Goal: Transaction & Acquisition: Purchase product/service

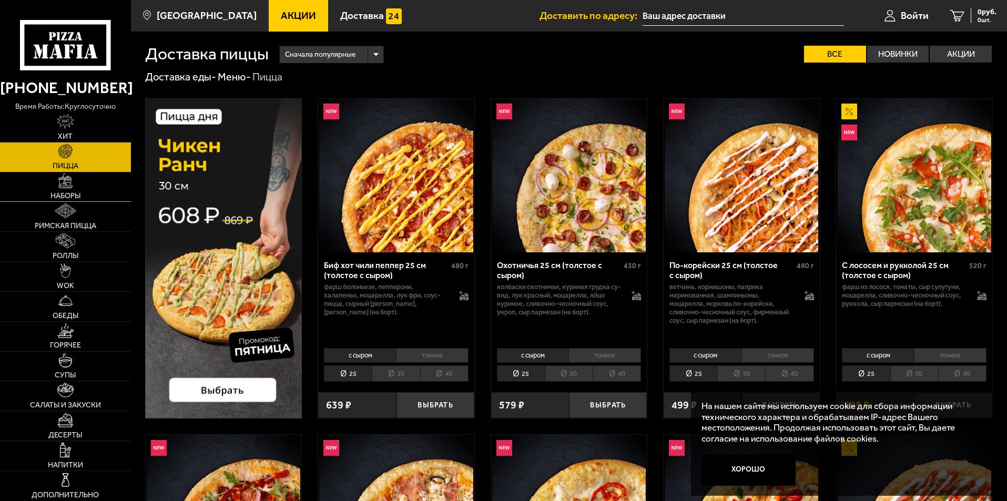
click at [78, 195] on span "Наборы" at bounding box center [65, 196] width 30 height 7
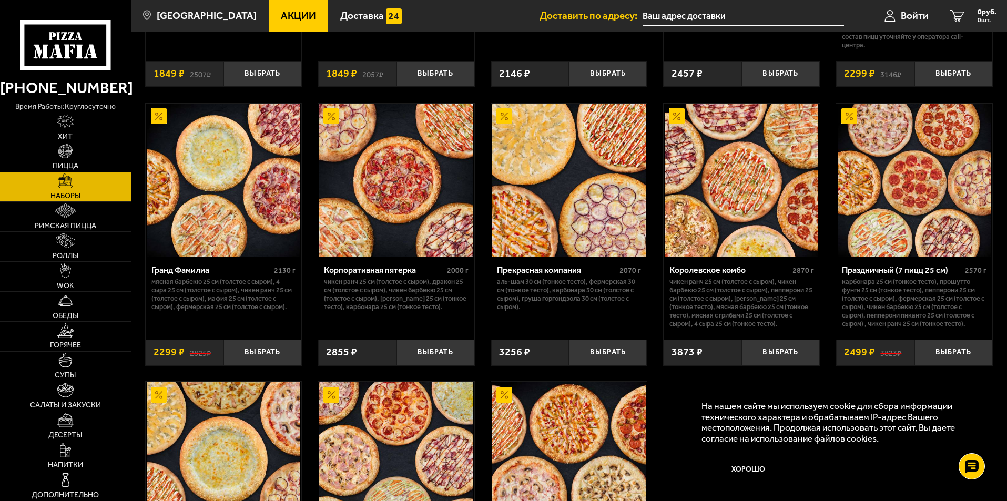
scroll to position [1368, 0]
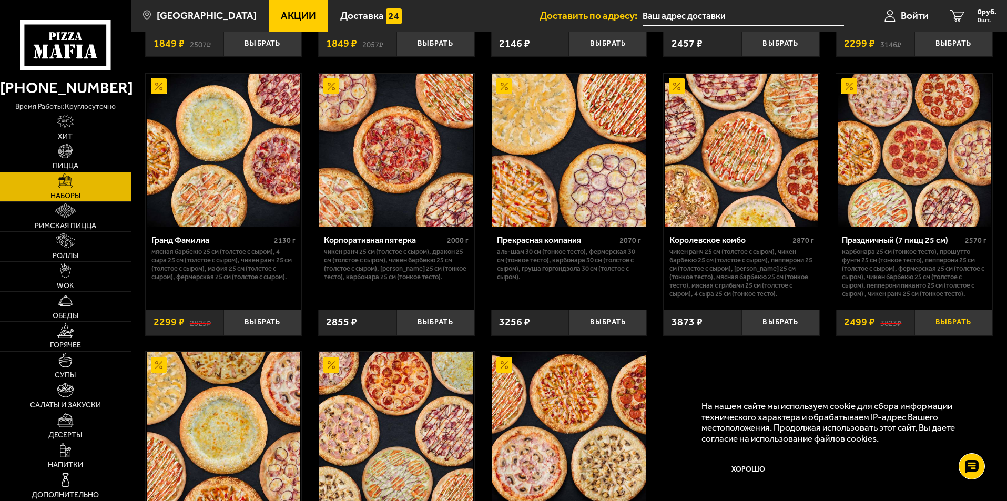
click at [971, 329] on button "Выбрать" at bounding box center [954, 323] width 78 height 26
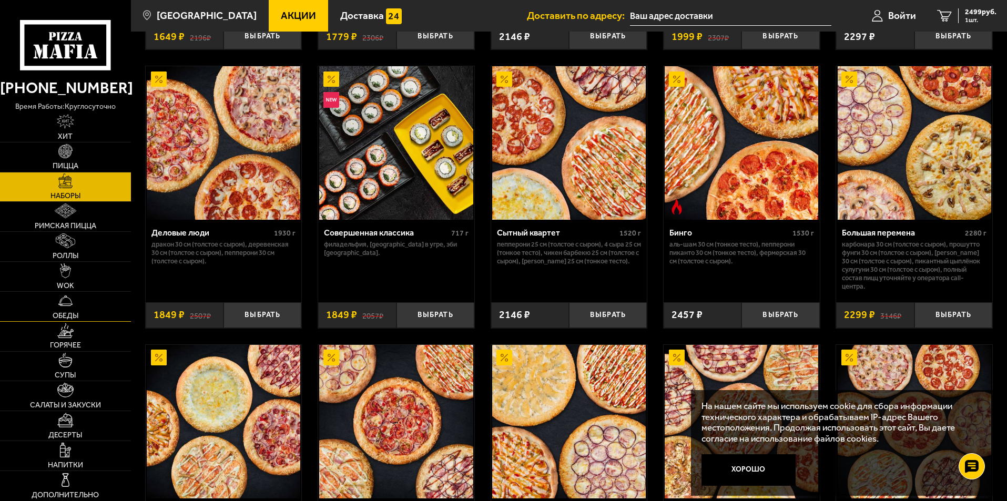
scroll to position [1079, 0]
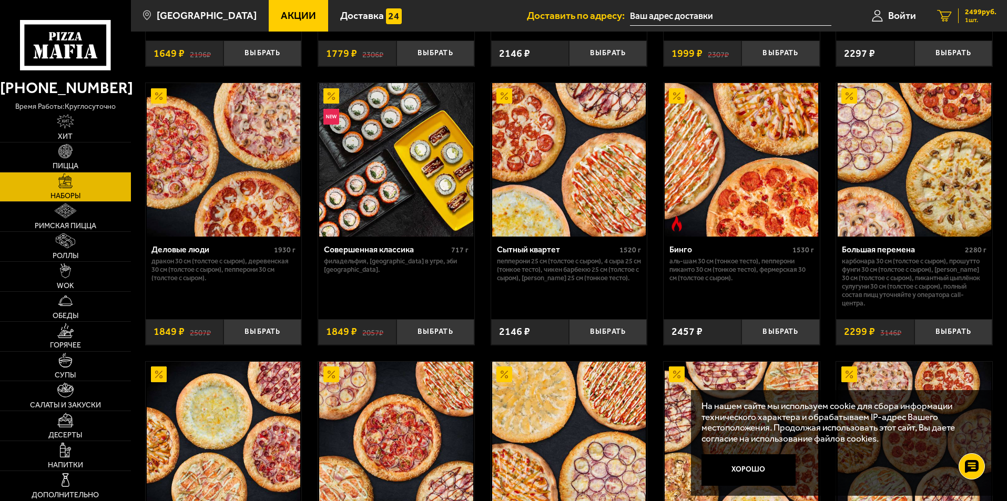
click at [965, 11] on span "2499 руб." at bounding box center [981, 11] width 32 height 7
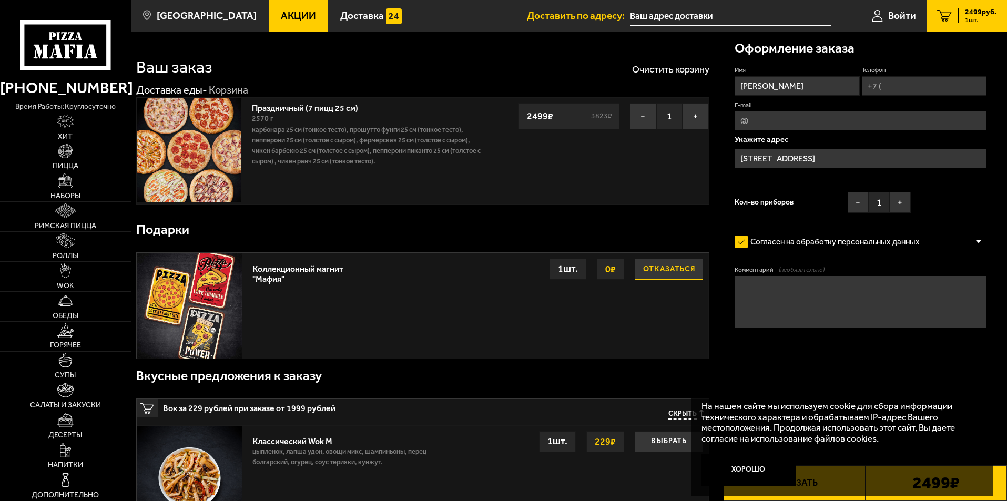
click at [335, 150] on p "Карбонара 25 см (тонкое тесто), Прошутто Фунги 25 см (тонкое тесто), Пепперони …" at bounding box center [369, 146] width 234 height 42
click at [300, 107] on link "Праздничный (7 пицц 25 см)" at bounding box center [310, 106] width 117 height 13
click at [913, 83] on input "Телефон" at bounding box center [924, 85] width 125 height 19
type input "[PHONE_NUMBER]"
click at [840, 156] on input "[STREET_ADDRESS]" at bounding box center [861, 158] width 252 height 19
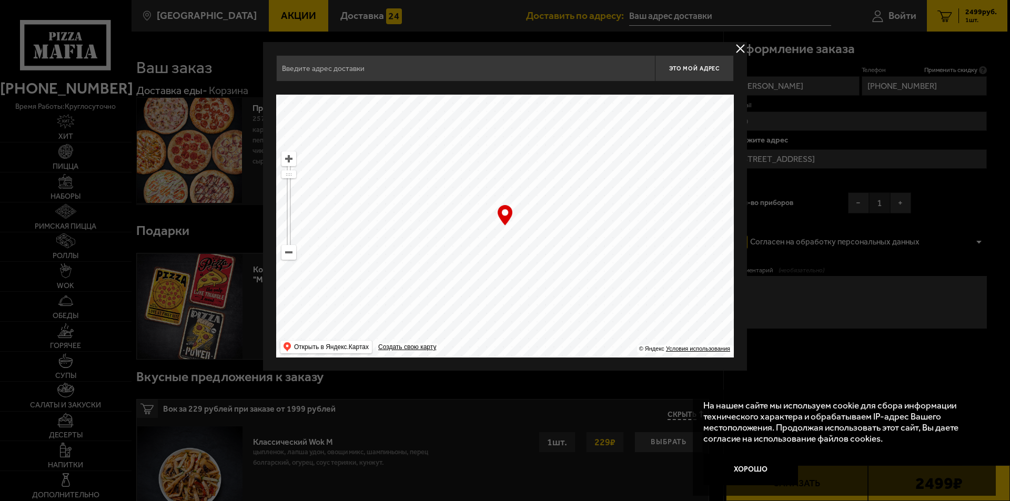
click at [288, 255] on ymaps at bounding box center [289, 253] width 14 height 14
drag, startPoint x: 613, startPoint y: 185, endPoint x: 682, endPoint y: 310, distance: 142.9
click at [683, 312] on ymaps at bounding box center [505, 226] width 458 height 263
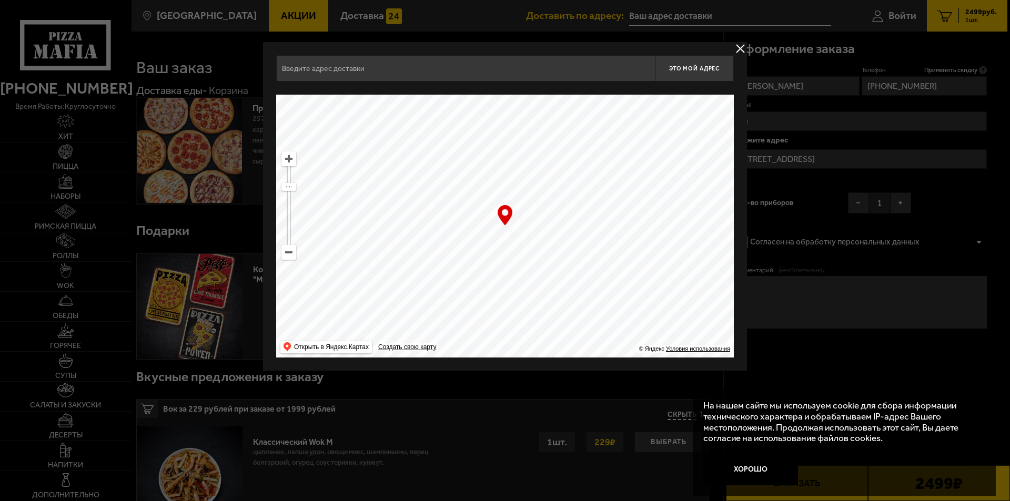
drag, startPoint x: 497, startPoint y: 286, endPoint x: 470, endPoint y: 231, distance: 60.7
click at [470, 231] on ymaps at bounding box center [505, 226] width 458 height 263
type input "[STREET_ADDRESS]"
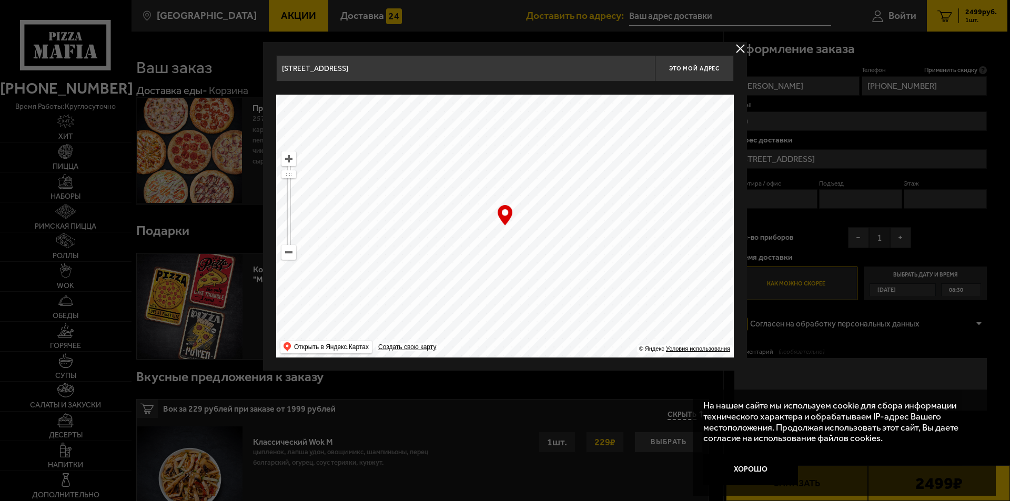
click at [286, 159] on ymaps at bounding box center [289, 159] width 14 height 14
drag, startPoint x: 400, startPoint y: 234, endPoint x: 455, endPoint y: 137, distance: 111.2
click at [455, 137] on ymaps at bounding box center [505, 226] width 458 height 263
type input "[STREET_ADDRESS]"
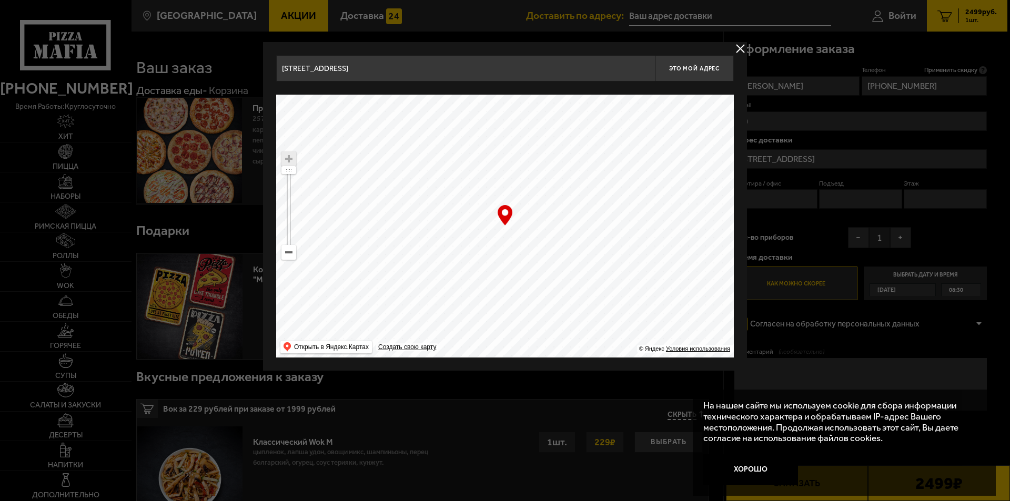
drag, startPoint x: 446, startPoint y: 239, endPoint x: 454, endPoint y: 269, distance: 31.1
click at [454, 269] on ymaps at bounding box center [505, 226] width 458 height 263
click at [698, 68] on span "Это мой адрес" at bounding box center [694, 68] width 50 height 7
type input "[STREET_ADDRESS]"
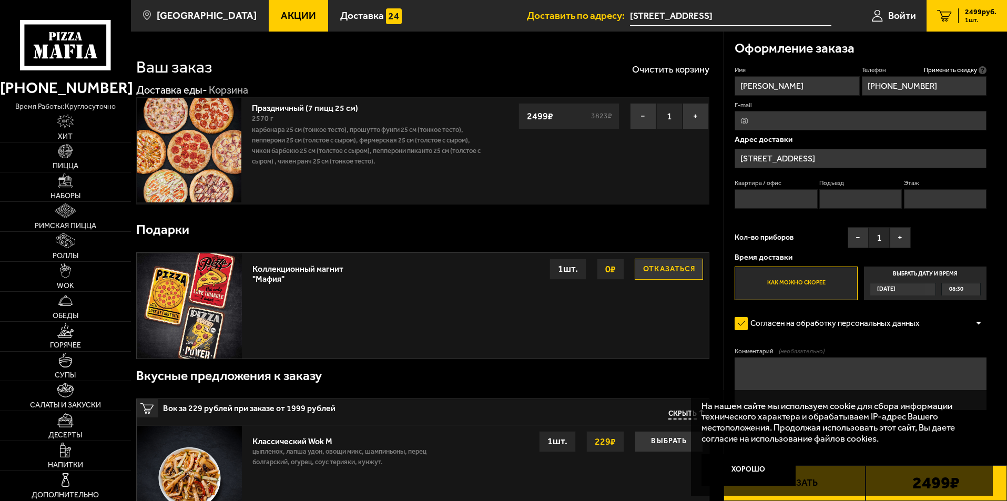
click at [769, 196] on input "Квартира / офис" at bounding box center [776, 198] width 83 height 19
type input "1"
click at [817, 289] on label "Как можно скорее" at bounding box center [796, 284] width 123 height 34
click at [0, 0] on input "Как можно скорее" at bounding box center [0, 0] width 0 height 0
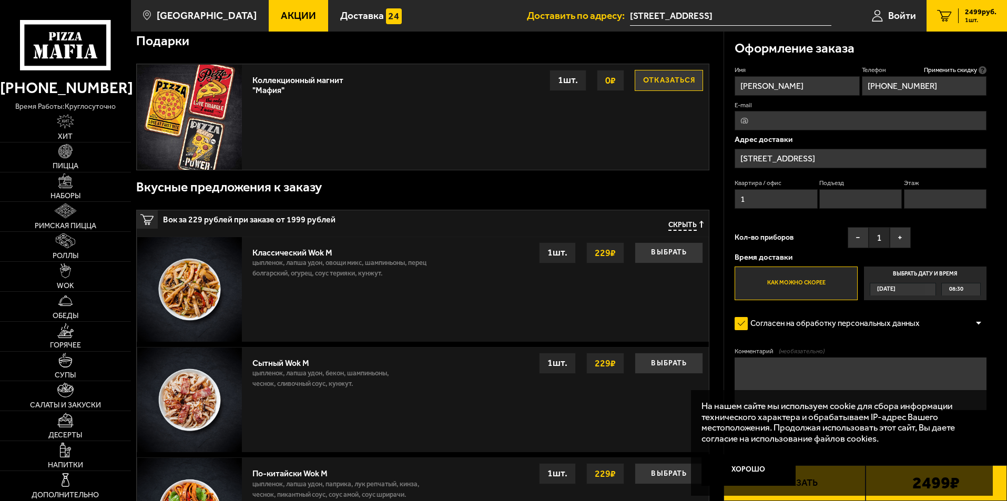
scroll to position [210, 0]
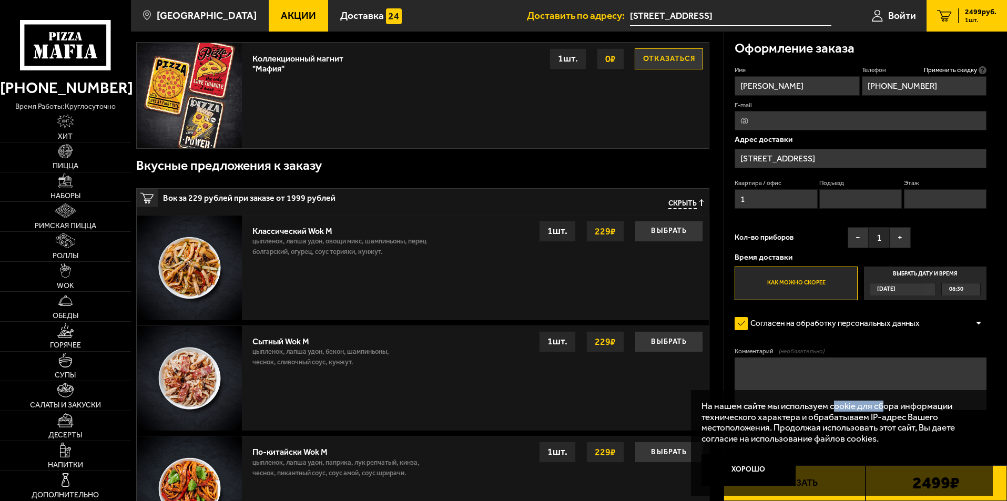
drag, startPoint x: 852, startPoint y: 408, endPoint x: 826, endPoint y: 427, distance: 31.6
click at [828, 408] on p "На нашем сайте мы используем cookie для сбора информации технического характера…" at bounding box center [839, 423] width 275 height 44
click at [828, 497] on button "Заказать" at bounding box center [795, 484] width 142 height 36
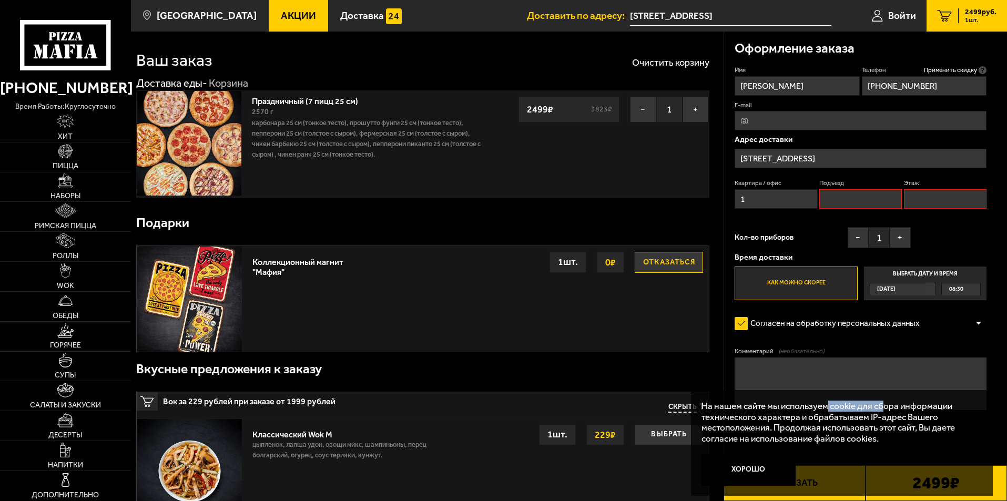
scroll to position [0, 0]
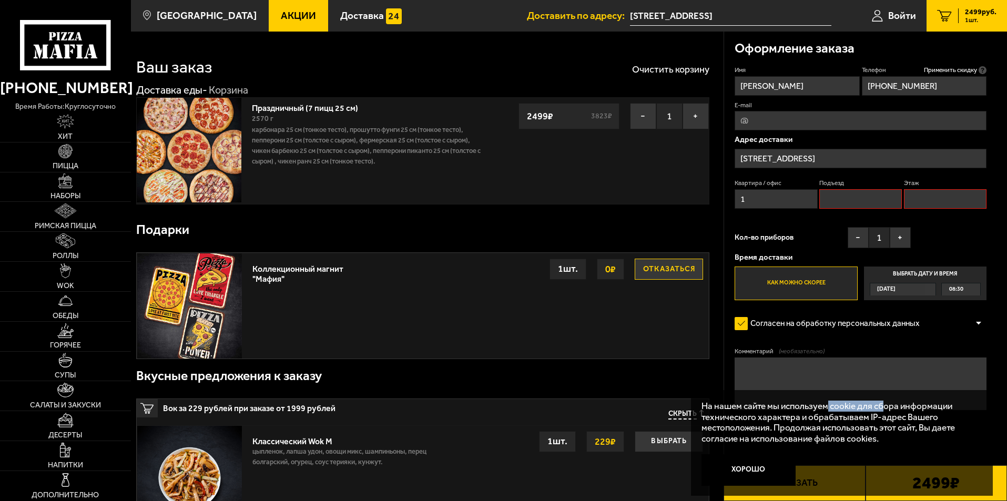
click at [824, 499] on button "Заказать" at bounding box center [795, 484] width 142 height 36
click at [761, 460] on button "Хорошо" at bounding box center [749, 470] width 95 height 32
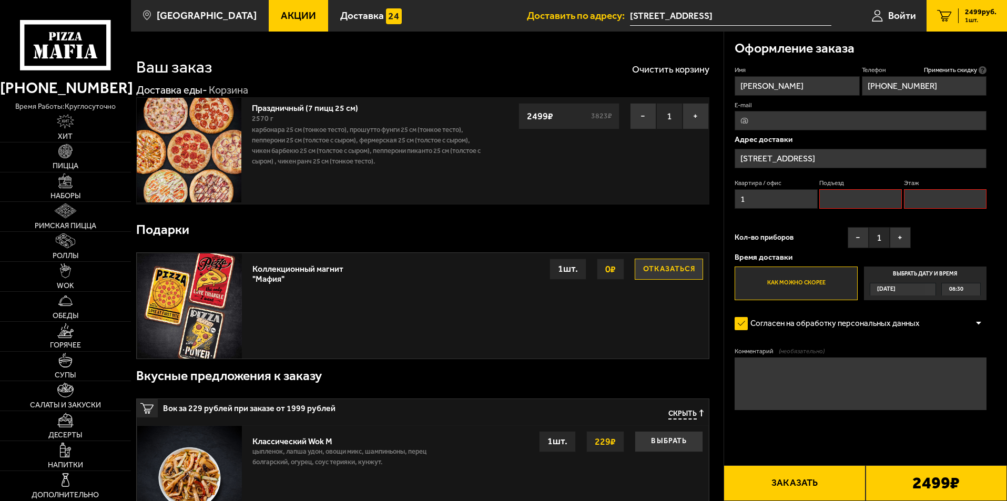
click at [792, 488] on button "Заказать" at bounding box center [795, 484] width 142 height 36
click at [874, 200] on input "Подъезд" at bounding box center [861, 198] width 83 height 19
type input "1"
click at [915, 194] on input "Этаж" at bounding box center [945, 198] width 83 height 19
type input "1"
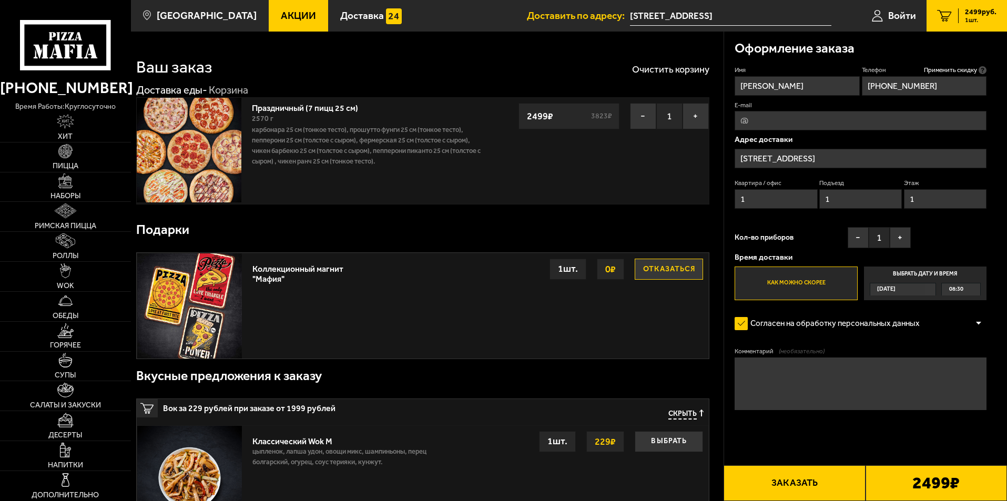
click at [796, 479] on button "Заказать" at bounding box center [795, 484] width 142 height 36
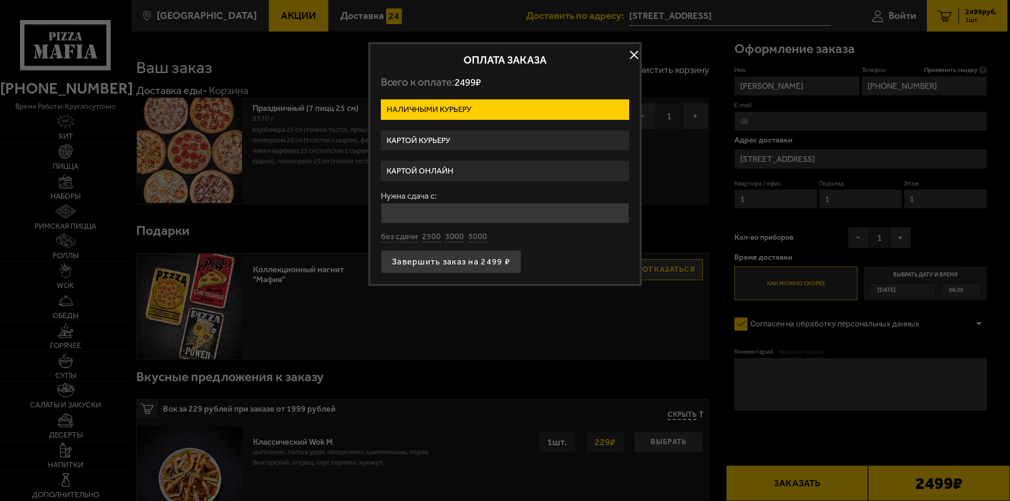
click at [453, 169] on label "Картой онлайн" at bounding box center [505, 171] width 248 height 21
click at [0, 0] on input "Картой онлайн" at bounding box center [0, 0] width 0 height 0
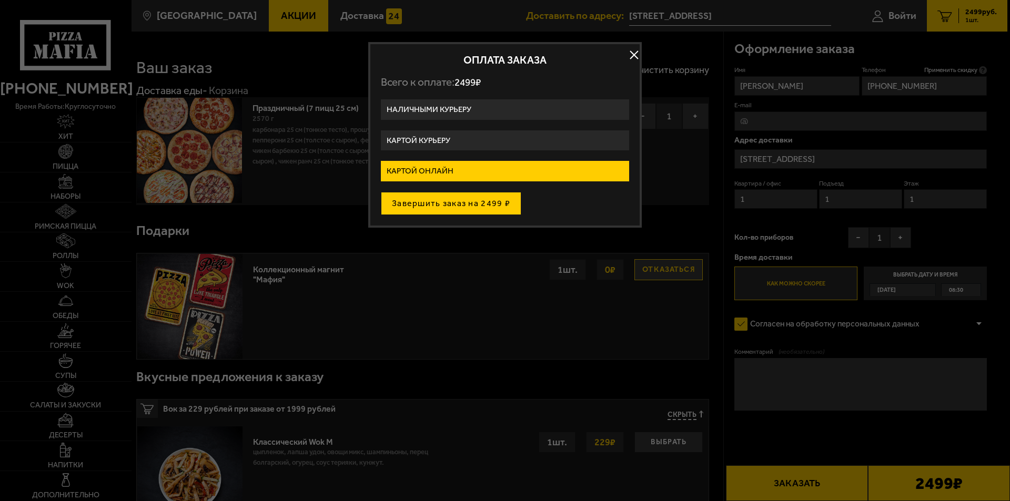
click at [456, 209] on button "Завершить заказ на 2499 ₽" at bounding box center [451, 203] width 140 height 23
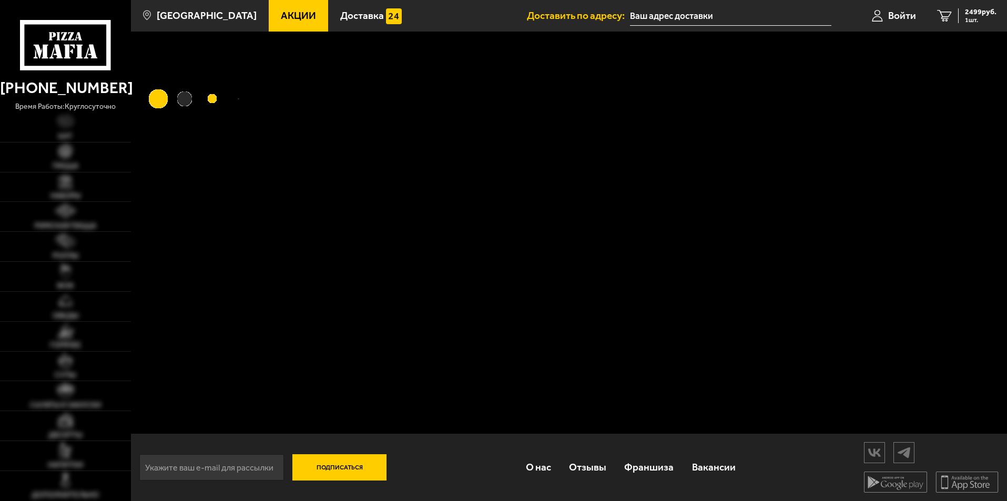
type input "Сытнинская улица, 14"
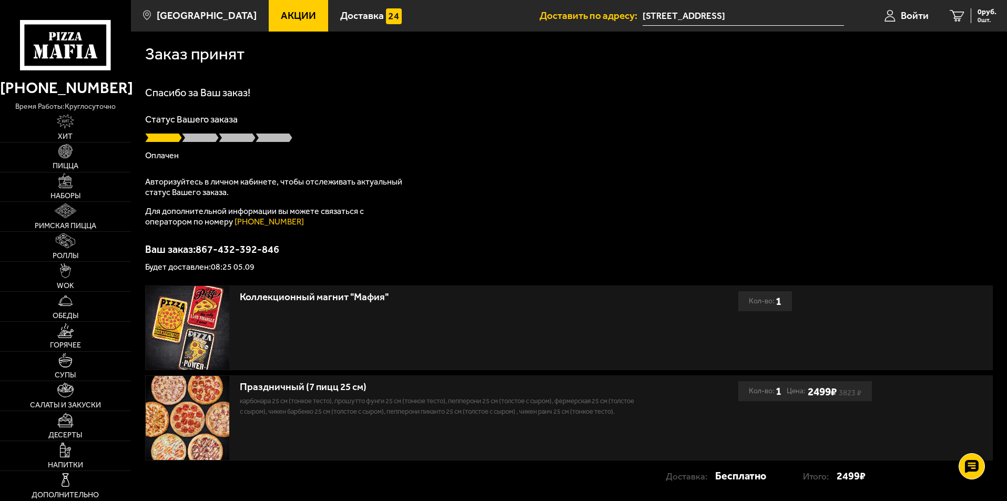
click at [654, 12] on input "Сытнинская улица, 14" at bounding box center [743, 15] width 201 height 19
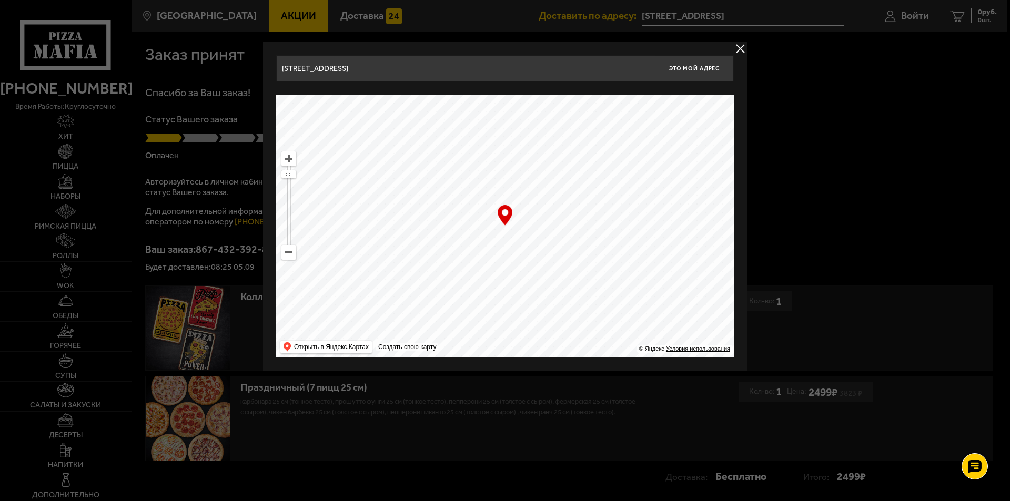
click at [743, 46] on button "delivery type" at bounding box center [740, 48] width 13 height 13
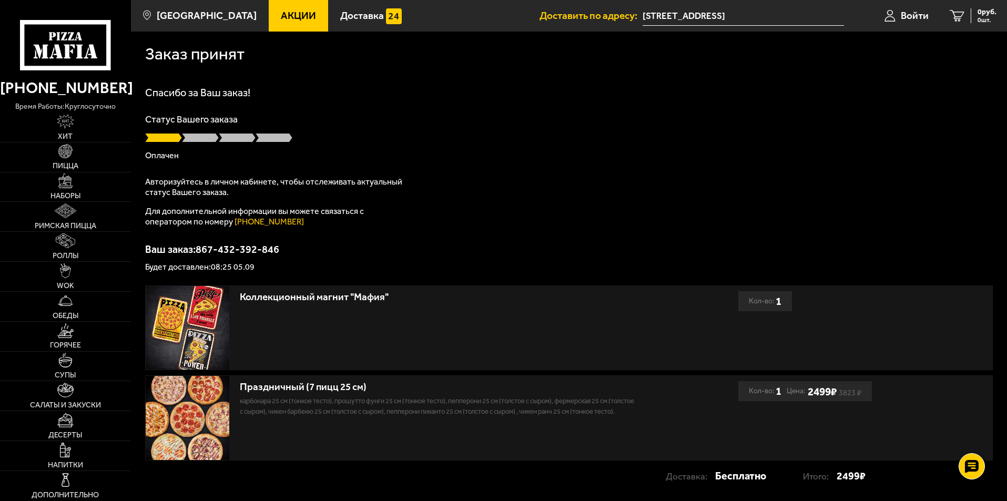
click at [204, 53] on h1 "Заказ принят" at bounding box center [194, 54] width 99 height 17
click at [556, 19] on span "Доставить по адресу:" at bounding box center [591, 16] width 103 height 10
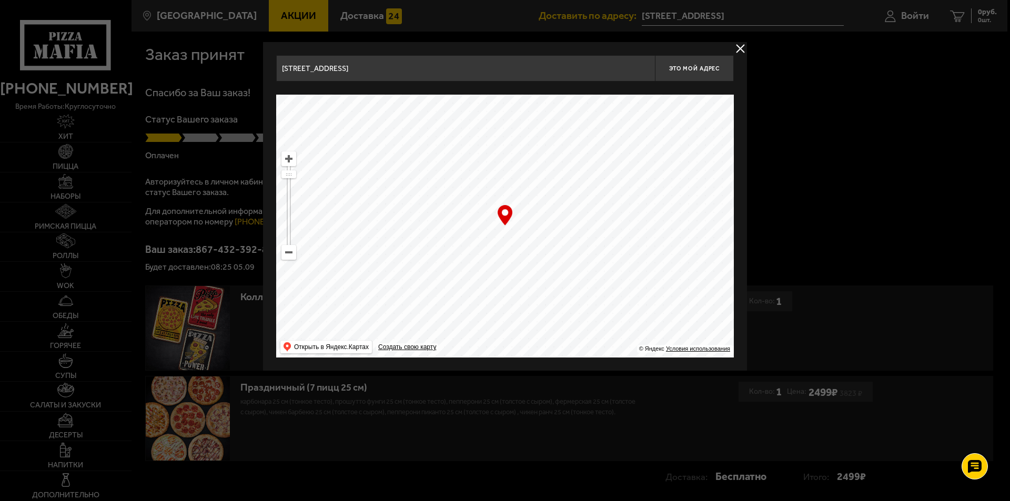
click at [739, 51] on button "delivery type" at bounding box center [740, 48] width 13 height 13
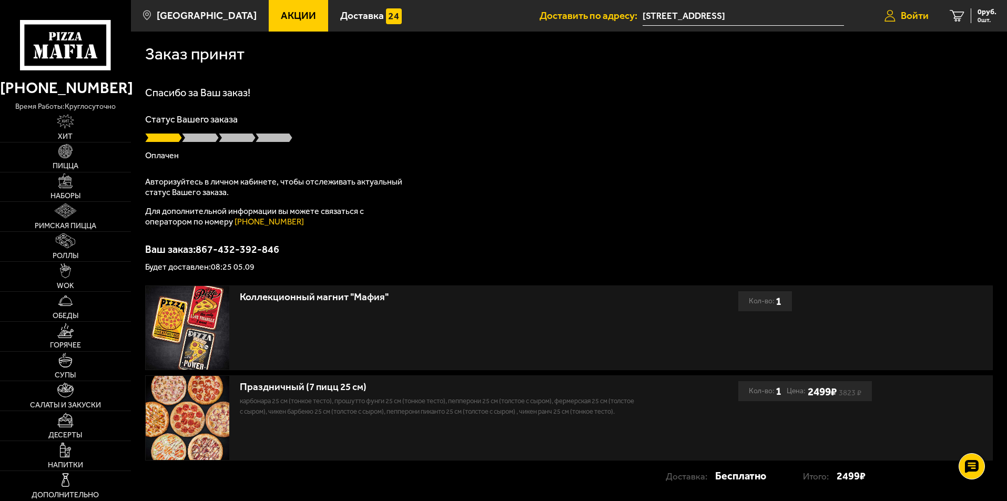
click at [914, 21] on span "Войти" at bounding box center [915, 16] width 28 height 10
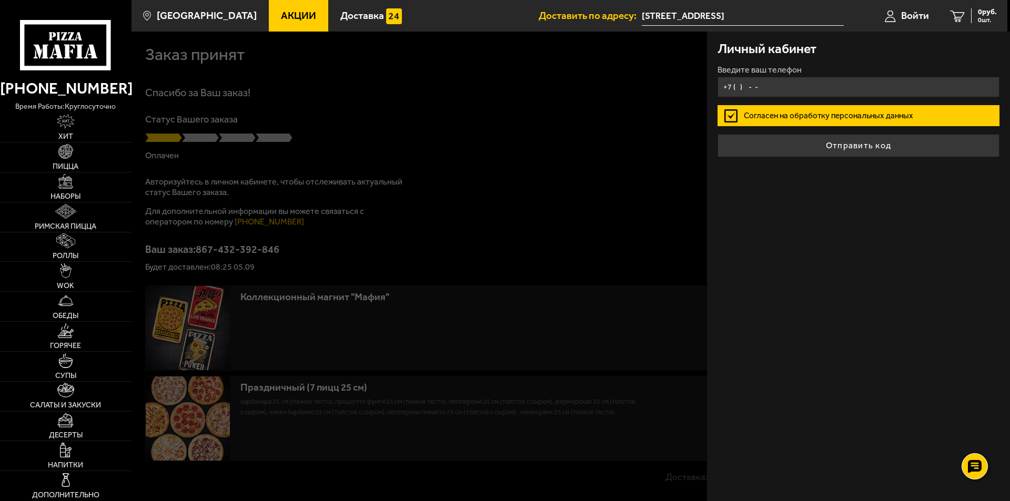
click at [821, 87] on input "+7 ( ) - -" at bounding box center [859, 87] width 282 height 21
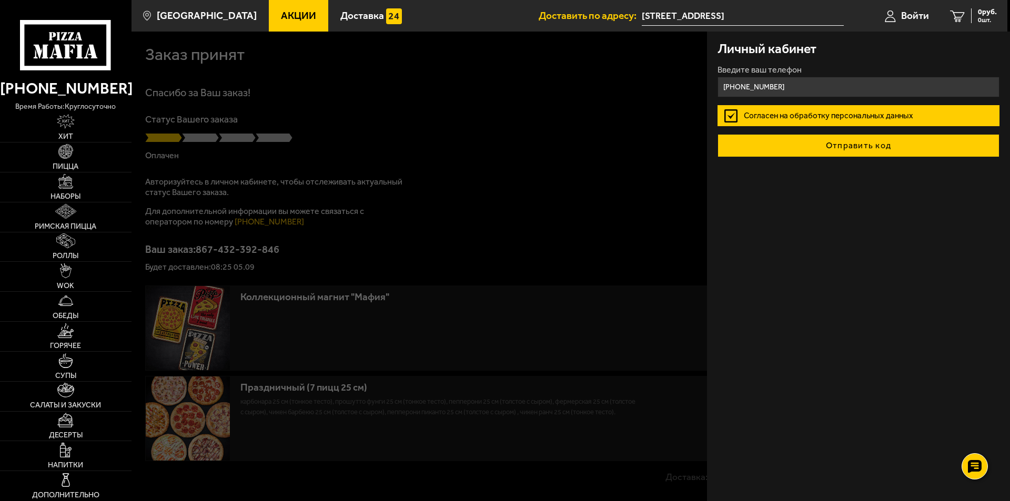
type input "[PHONE_NUMBER]"
click at [898, 149] on button "Отправить код" at bounding box center [859, 145] width 282 height 23
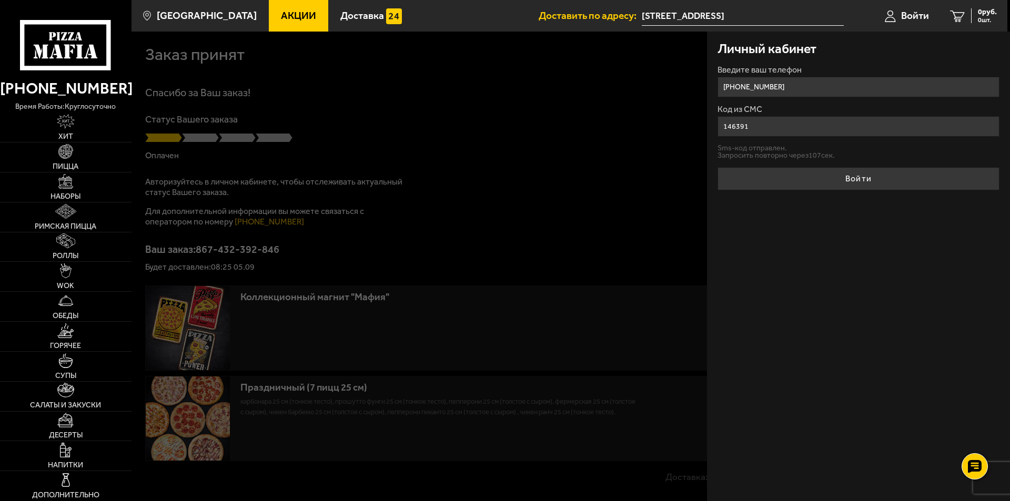
type input "146391"
click at [718, 167] on button "Войти" at bounding box center [859, 178] width 282 height 23
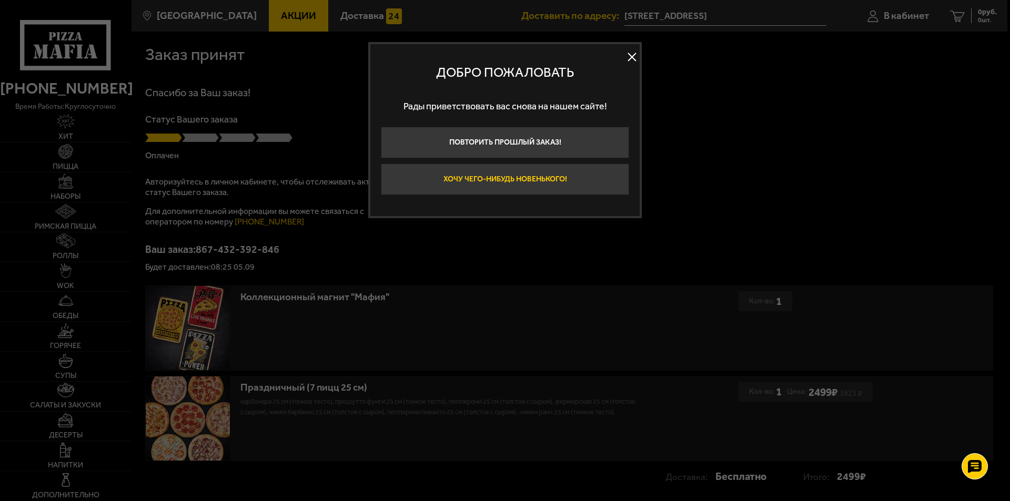
click at [535, 178] on button "Хочу чего-нибудь новенького!" at bounding box center [505, 180] width 248 height 32
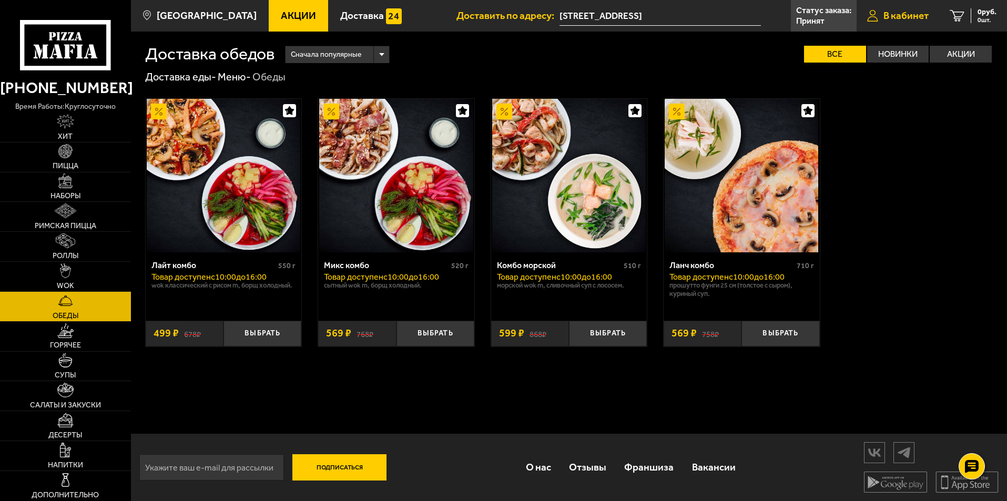
click at [887, 23] on link "В кабинет" at bounding box center [898, 16] width 83 height 32
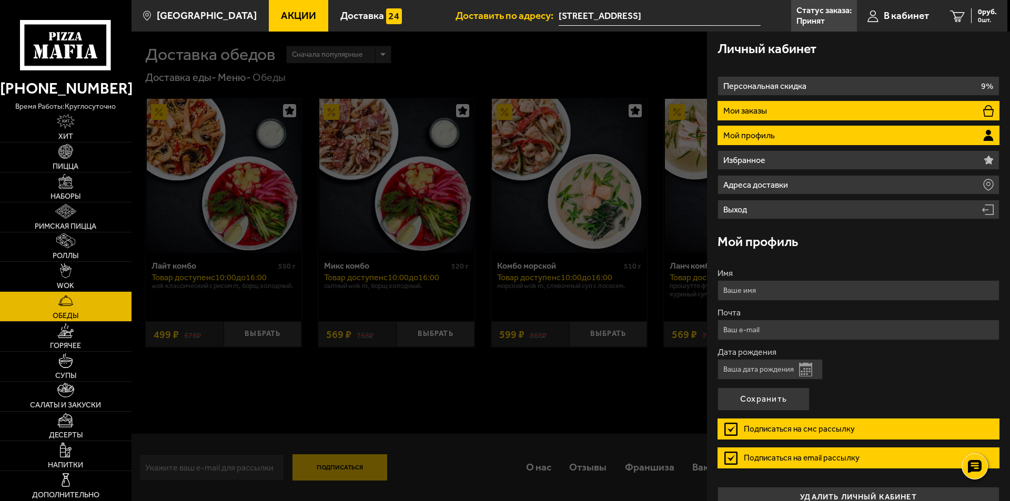
click at [791, 107] on li "Мои заказы" at bounding box center [859, 110] width 282 height 19
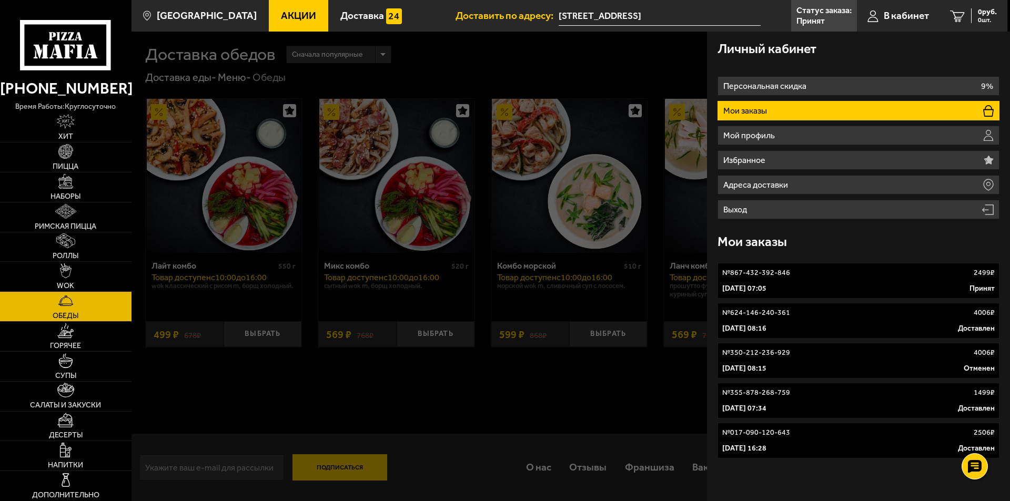
click at [772, 283] on link "№ 867-432-392-846 2499 ₽ 5 сентября 2025 г. 07:05 Принят" at bounding box center [859, 281] width 282 height 36
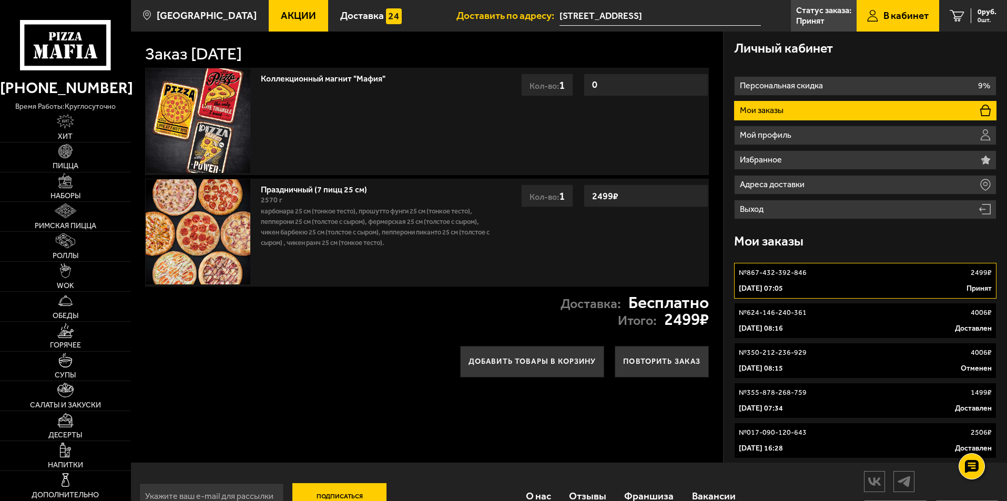
click at [355, 193] on link "Праздничный (7 пицц 25 см)" at bounding box center [319, 187] width 117 height 13
